Goal: Obtain resource: Download file/media

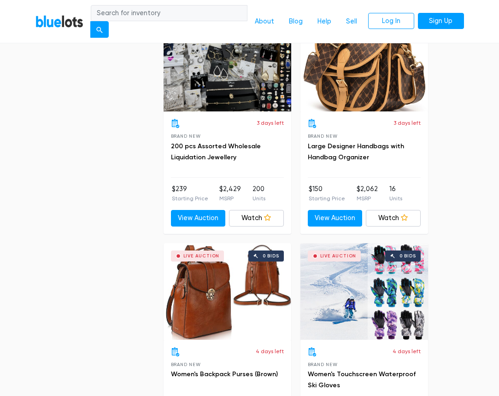
scroll to position [3258, 0]
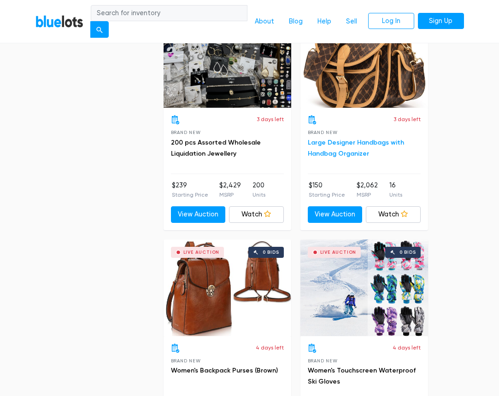
click at [347, 142] on link "Large Designer Handbags with Handbag Organizer" at bounding box center [356, 148] width 96 height 19
click at [59, 22] on link "BlueLots" at bounding box center [59, 21] width 48 height 13
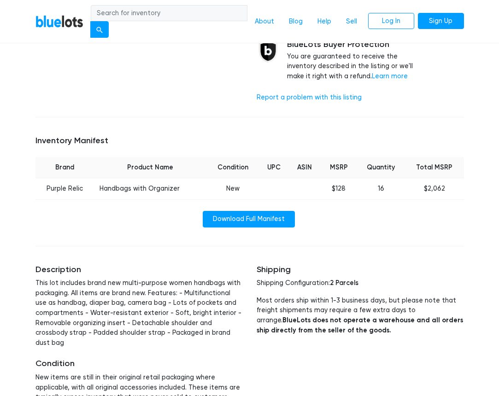
scroll to position [323, 0]
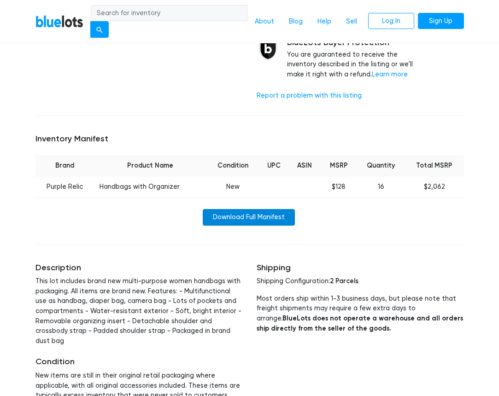
click at [274, 211] on link "Download Full Manifest" at bounding box center [249, 217] width 92 height 17
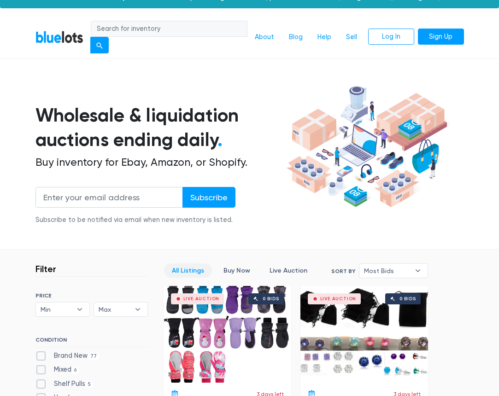
scroll to position [14, 0]
